Goal: Information Seeking & Learning: Check status

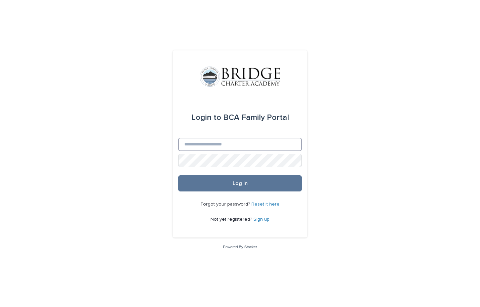
click at [237, 141] on input "Email" at bounding box center [240, 144] width 124 height 13
type input "**********"
click at [240, 184] on button "Log in" at bounding box center [240, 183] width 124 height 16
type input "**********"
click at [240, 184] on button "Log in" at bounding box center [240, 183] width 124 height 16
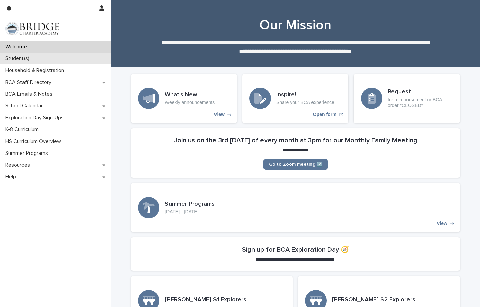
click at [13, 62] on div "Student(s)" at bounding box center [55, 59] width 111 height 12
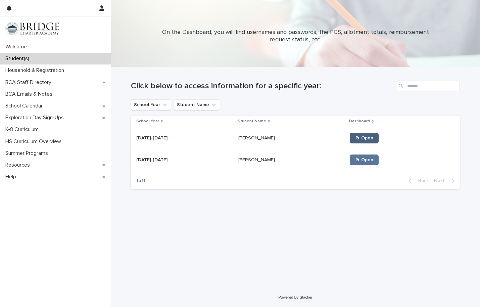
click at [355, 138] on span "🖱 Open" at bounding box center [364, 138] width 18 height 5
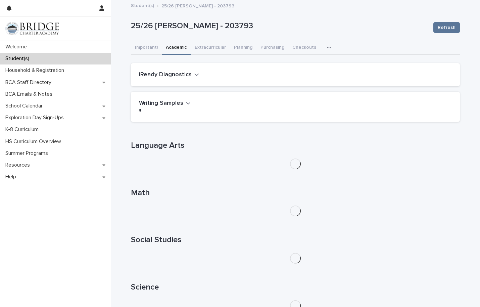
click at [171, 48] on button "Academic" at bounding box center [176, 48] width 29 height 14
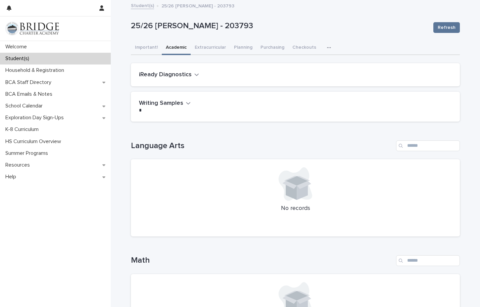
click at [157, 77] on h2 "iReady Diagnostics" at bounding box center [165, 74] width 53 height 7
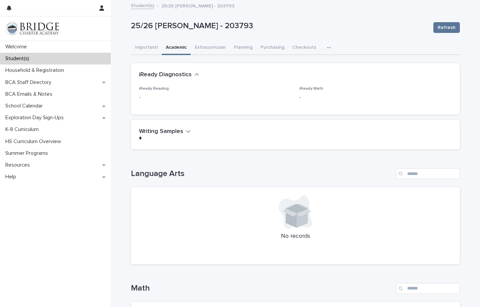
click at [157, 77] on h2 "iReady Diagnostics" at bounding box center [165, 74] width 53 height 7
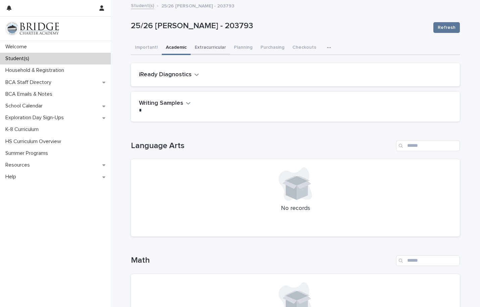
click at [217, 46] on button "Extracurricular" at bounding box center [210, 48] width 39 height 14
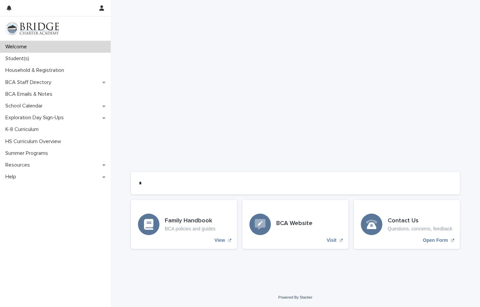
scroll to position [466, 0]
click at [40, 69] on p "Household & Registration" at bounding box center [36, 70] width 67 height 6
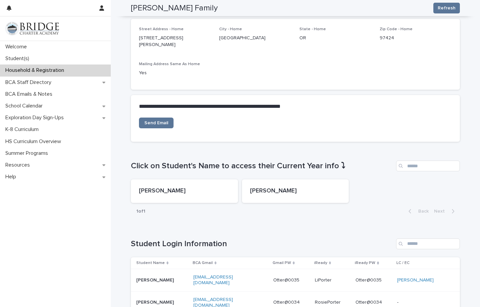
scroll to position [177, 0]
